Goal: Task Accomplishment & Management: Manage account settings

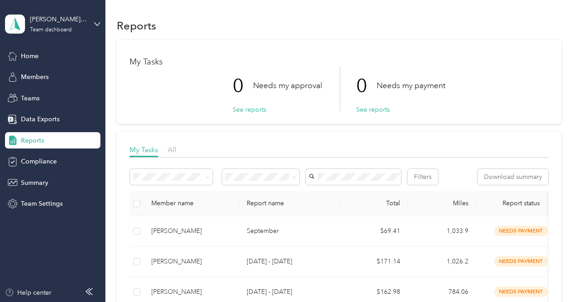
scroll to position [91, 0]
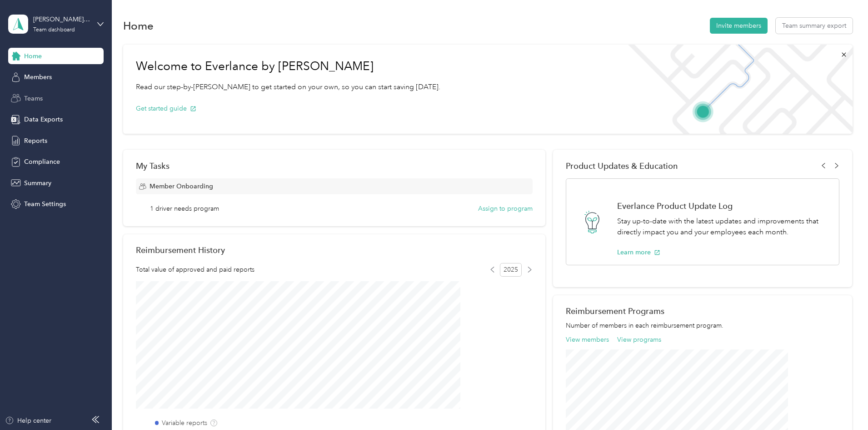
click at [33, 99] on span "Teams" at bounding box center [33, 99] width 19 height 10
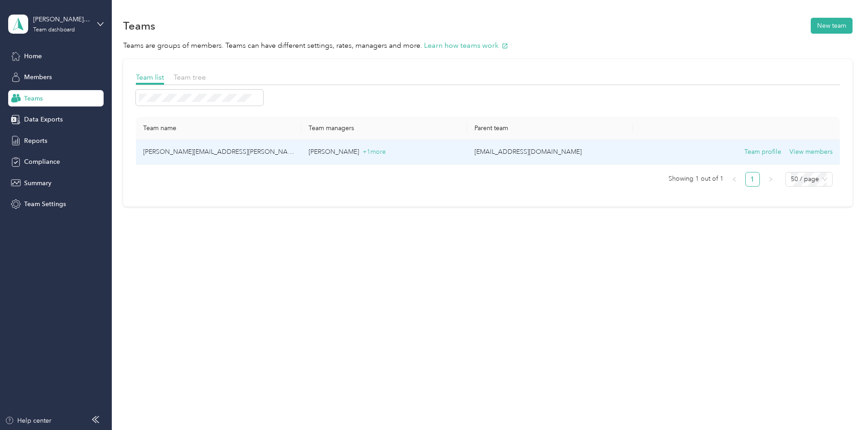
click at [245, 153] on td "[PERSON_NAME][EMAIL_ADDRESS][PERSON_NAME][DOMAIN_NAME]" at bounding box center [218, 152] width 165 height 25
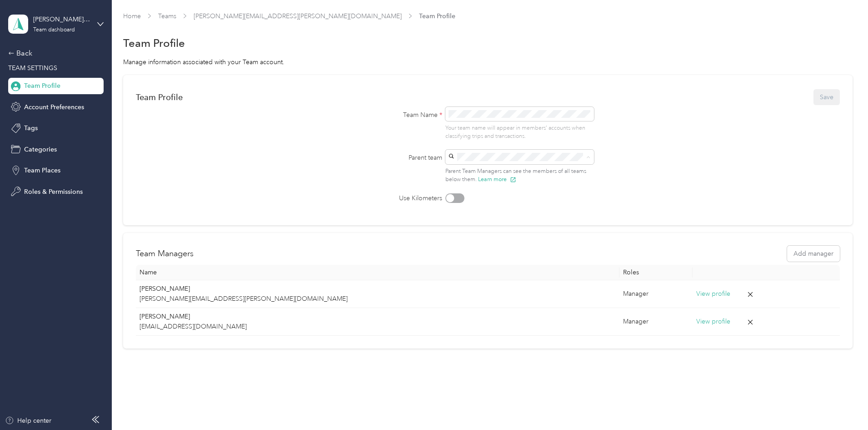
click at [621, 157] on form "Team Profile Save Team Name * Your team name will appear in members’ accounts w…" at bounding box center [488, 145] width 704 height 115
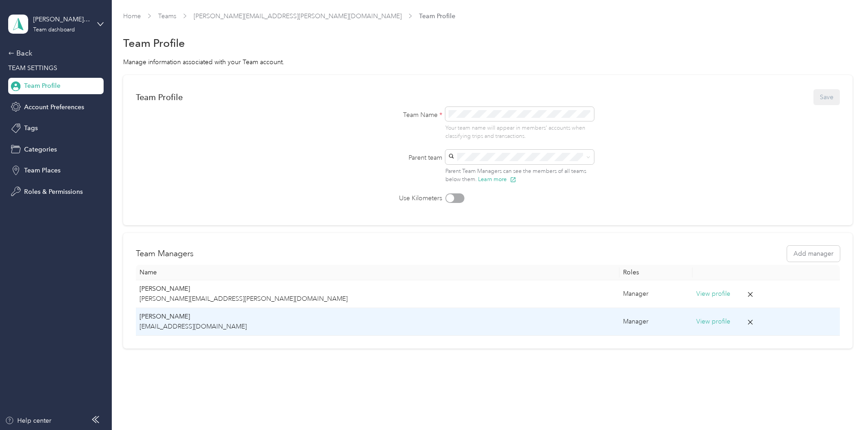
click at [234, 322] on p "[EMAIL_ADDRESS][DOMAIN_NAME]" at bounding box center [378, 326] width 476 height 10
click at [696, 325] on button "View profile" at bounding box center [713, 321] width 34 height 10
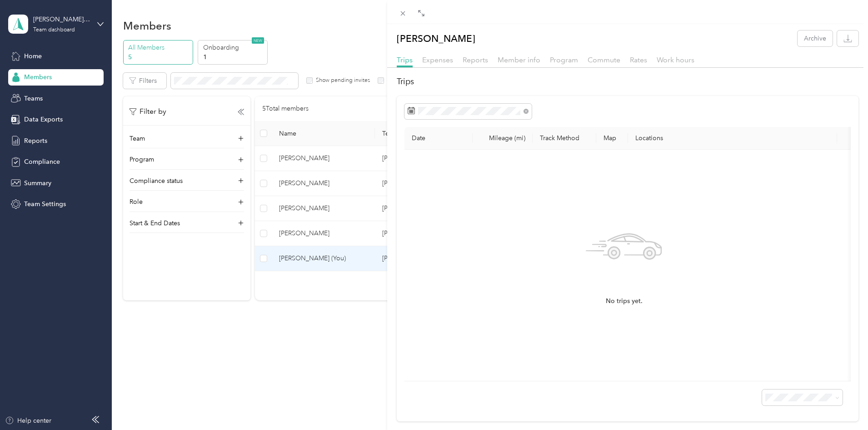
click at [359, 22] on div "[PERSON_NAME] Archive Trips Expenses Reports Member info Program Commute Rates …" at bounding box center [434, 215] width 868 height 430
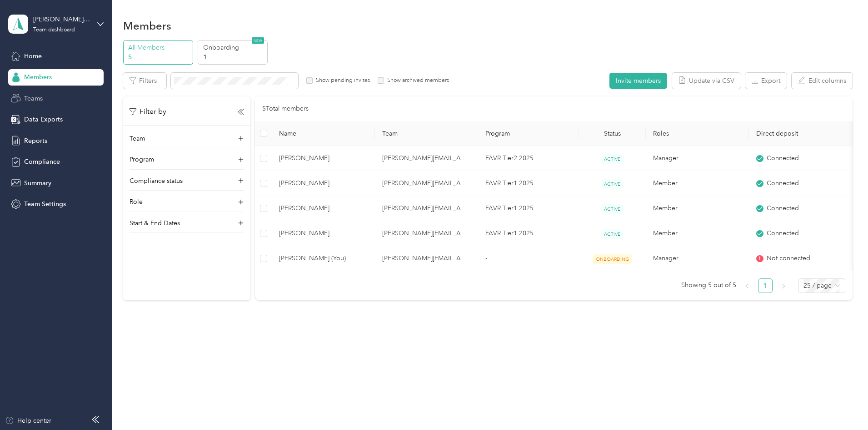
click at [28, 100] on span "Teams" at bounding box center [33, 99] width 19 height 10
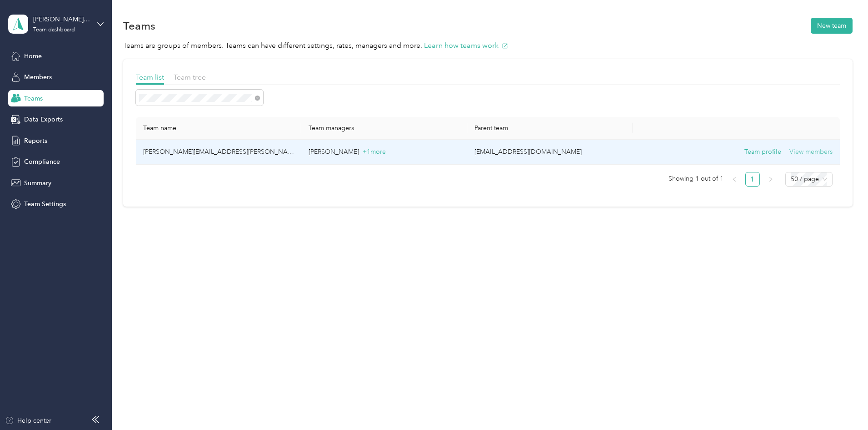
click at [790, 149] on button "View members" at bounding box center [811, 152] width 43 height 10
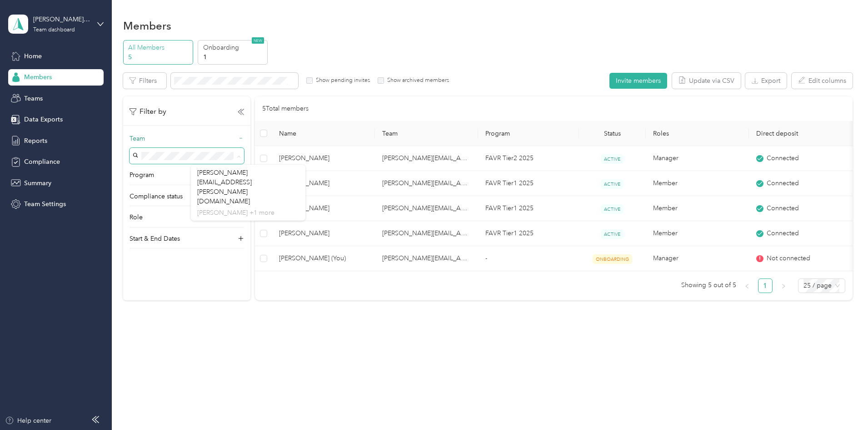
click at [244, 139] on div "Team" at bounding box center [187, 141] width 115 height 15
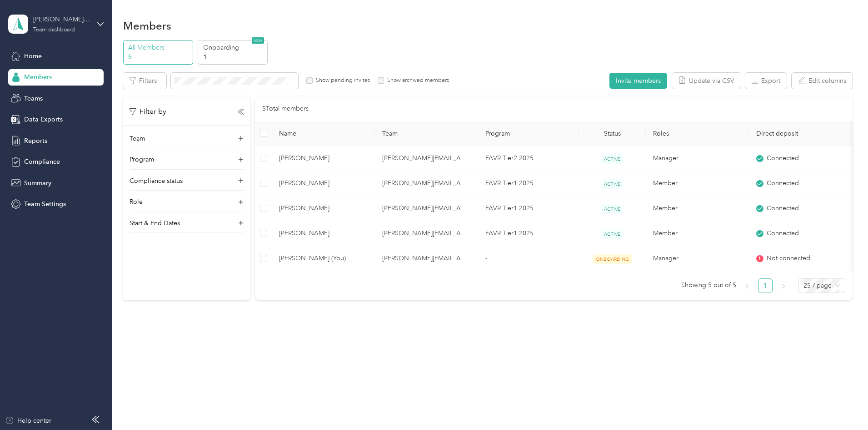
click at [59, 24] on div "[PERSON_NAME][EMAIL_ADDRESS][PERSON_NAME][DOMAIN_NAME]" at bounding box center [61, 20] width 57 height 10
click at [186, 49] on icon at bounding box center [189, 48] width 7 height 7
click at [101, 24] on icon at bounding box center [100, 24] width 6 height 6
click at [66, 95] on div "Personal dashboard" at bounding box center [44, 91] width 57 height 10
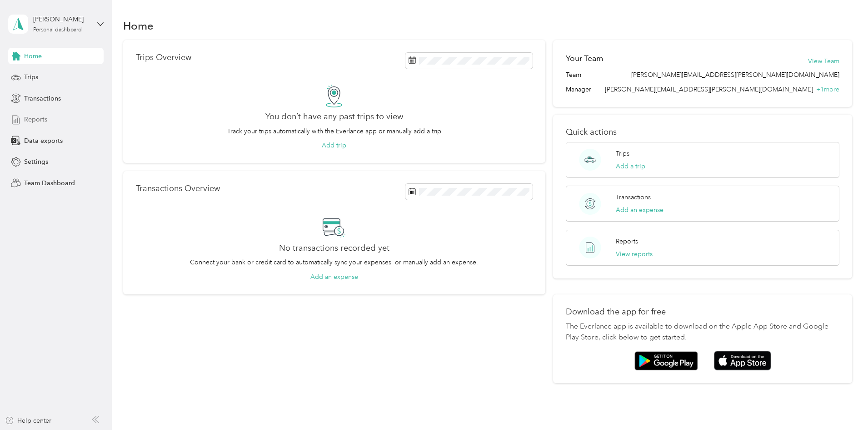
click at [40, 119] on span "Reports" at bounding box center [35, 120] width 23 height 10
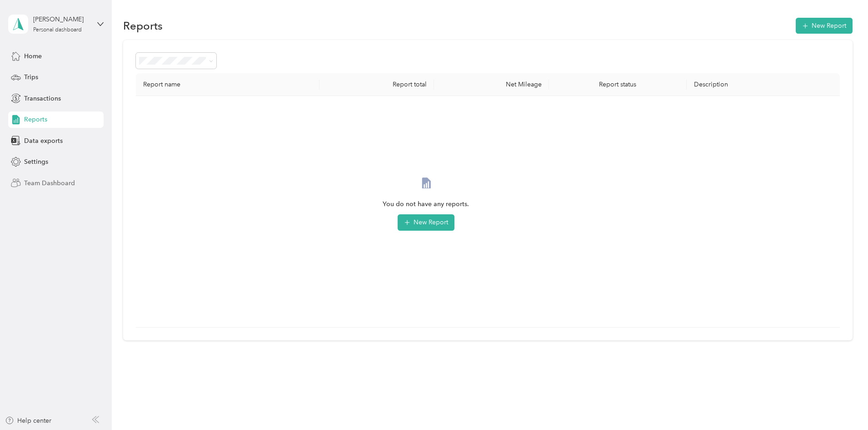
click at [38, 182] on span "Team Dashboard" at bounding box center [49, 183] width 51 height 10
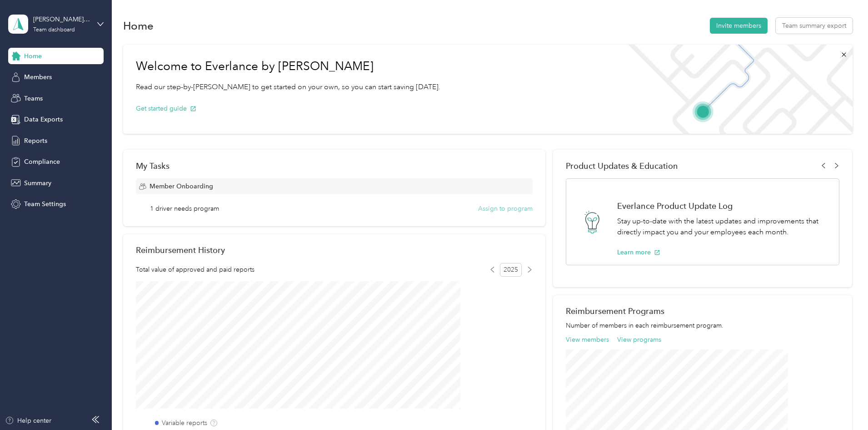
click at [485, 210] on button "Assign to program" at bounding box center [505, 209] width 55 height 10
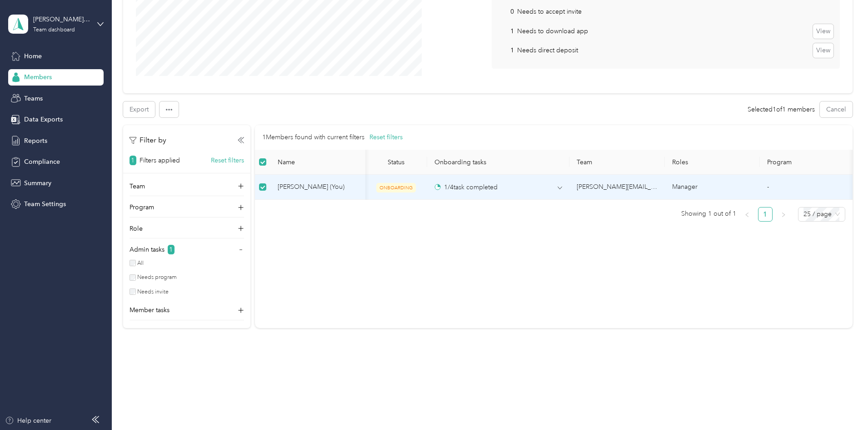
scroll to position [0, 97]
click at [340, 297] on div "1 Members found with current filters Reset filters Name Status Onboarding tasks…" at bounding box center [553, 226] width 597 height 203
click at [245, 308] on icon at bounding box center [240, 309] width 9 height 9
click at [375, 319] on div "1 Members found with current filters Reset filters Name Status Onboarding tasks…" at bounding box center [553, 253] width 597 height 256
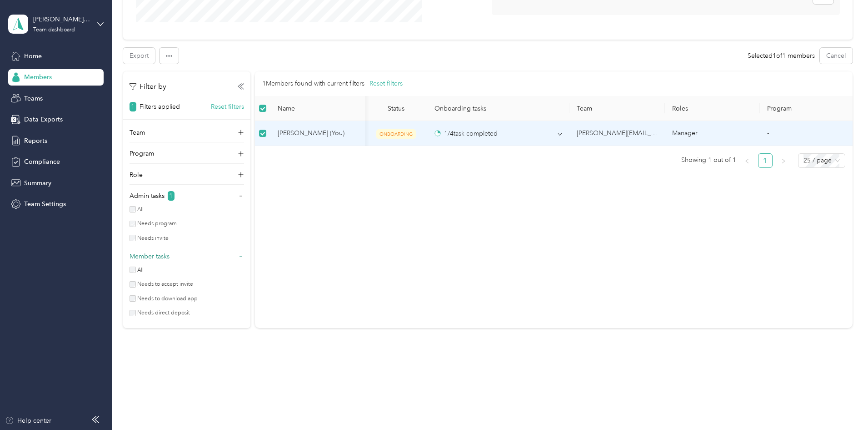
scroll to position [0, 0]
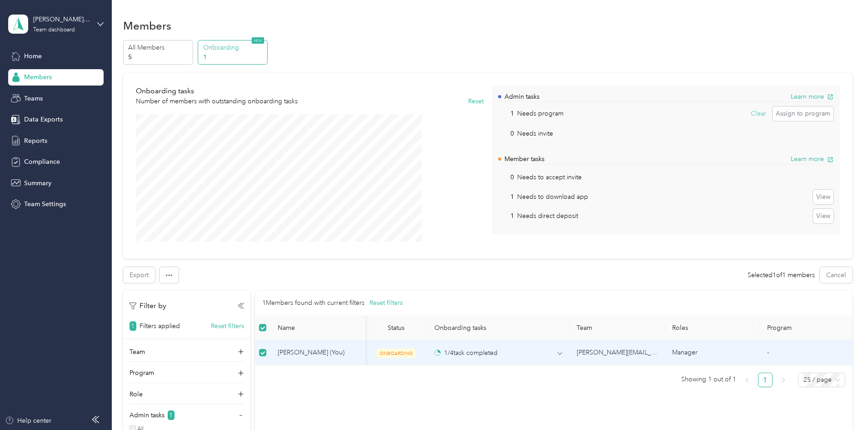
click at [748, 115] on button "Clear" at bounding box center [759, 113] width 22 height 15
click at [749, 115] on button "View" at bounding box center [759, 113] width 20 height 15
click at [748, 115] on button "Clear" at bounding box center [759, 113] width 22 height 15
click at [813, 217] on button "View" at bounding box center [823, 216] width 20 height 15
click at [812, 215] on button "Clear" at bounding box center [823, 216] width 22 height 15
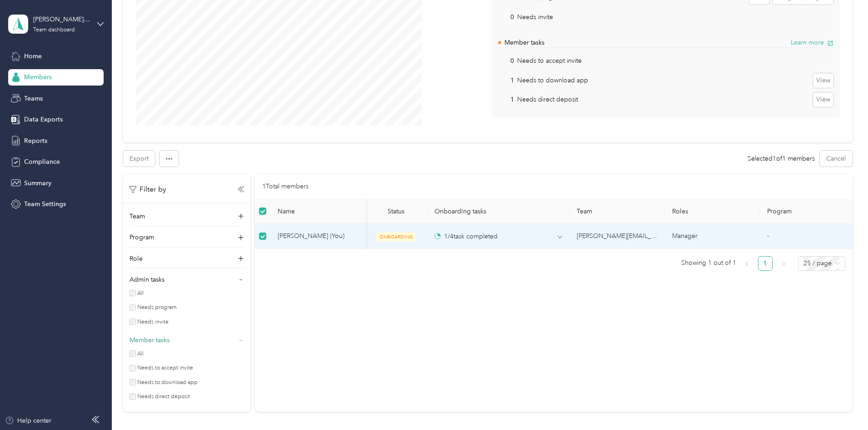
scroll to position [18, 0]
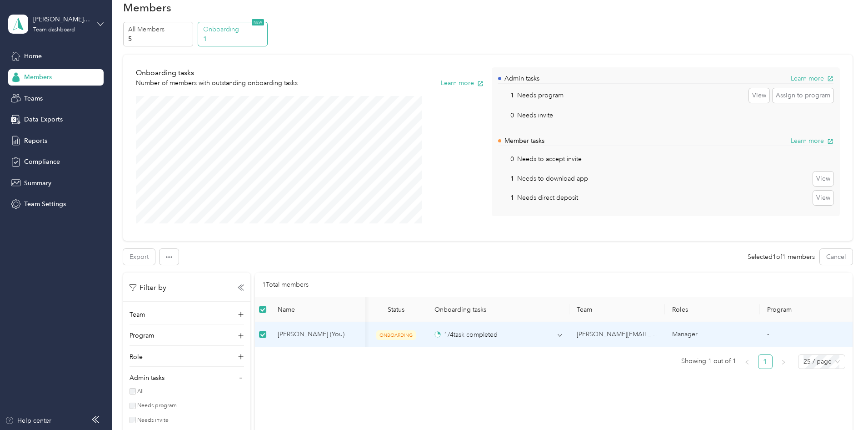
click at [97, 22] on icon at bounding box center [100, 24] width 6 height 6
click at [101, 21] on icon at bounding box center [100, 24] width 6 height 6
click at [41, 117] on div "Log out" at bounding box center [104, 112] width 179 height 16
